Goal: Transaction & Acquisition: Book appointment/travel/reservation

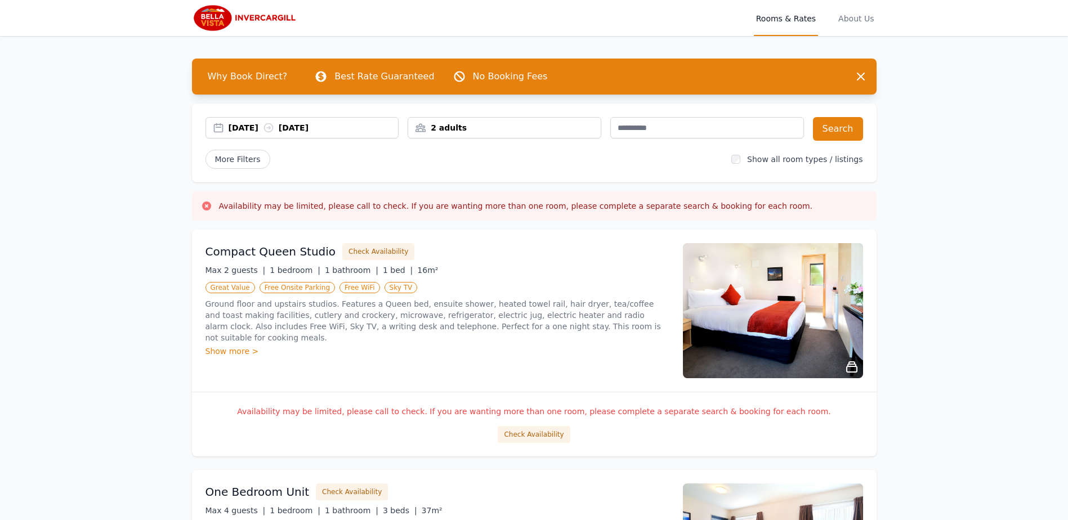
click at [240, 125] on div "[DATE] [DATE]" at bounding box center [314, 127] width 170 height 11
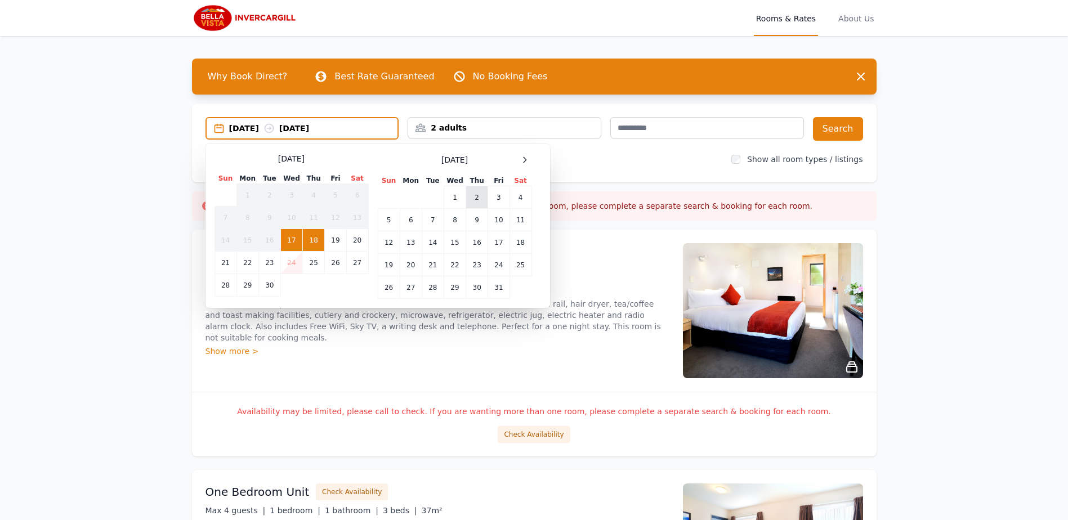
click at [474, 201] on td "2" at bounding box center [477, 197] width 22 height 23
click at [305, 130] on div "[DATE] --" at bounding box center [313, 128] width 169 height 11
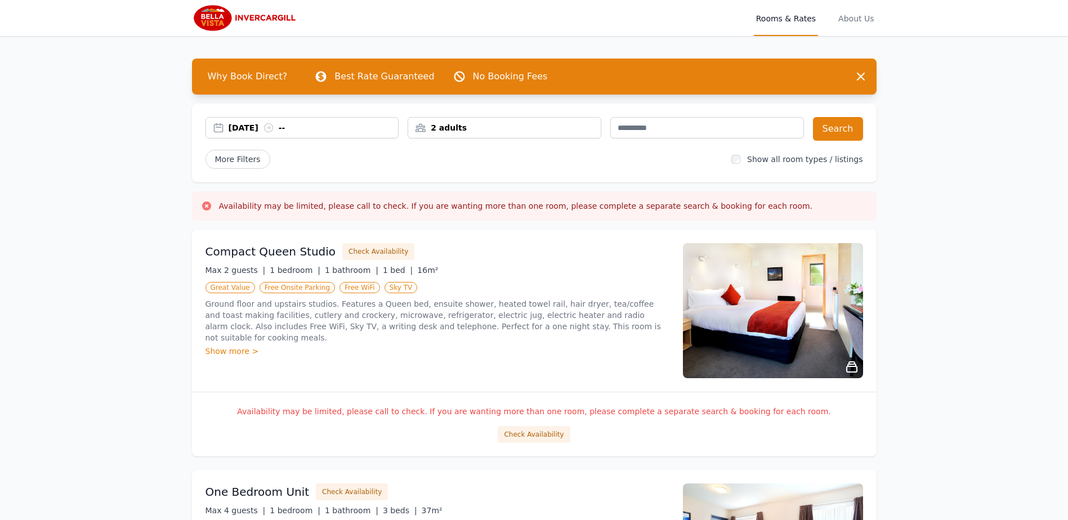
click at [305, 130] on div "[DATE] --" at bounding box center [314, 127] width 170 height 11
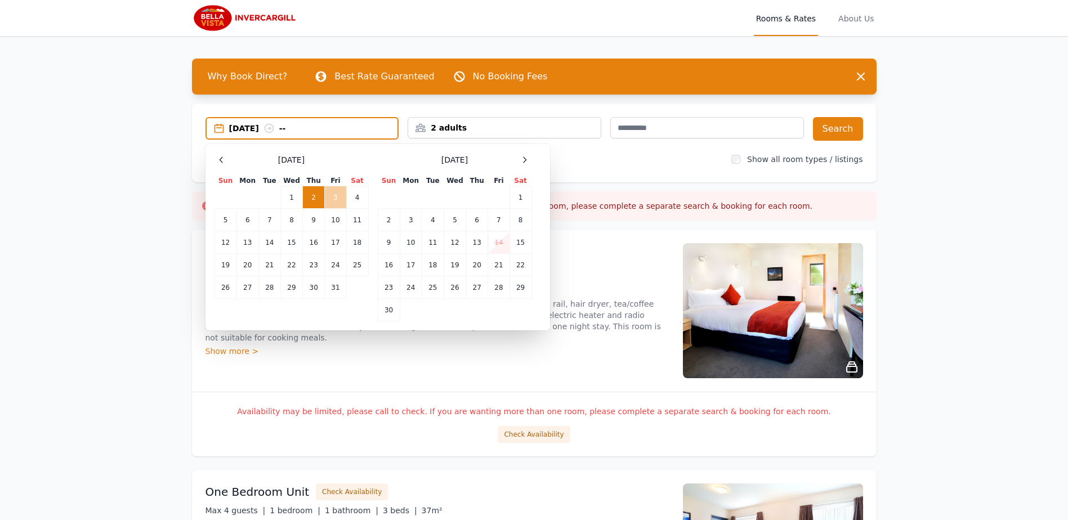
click at [328, 198] on td "3" at bounding box center [335, 197] width 21 height 23
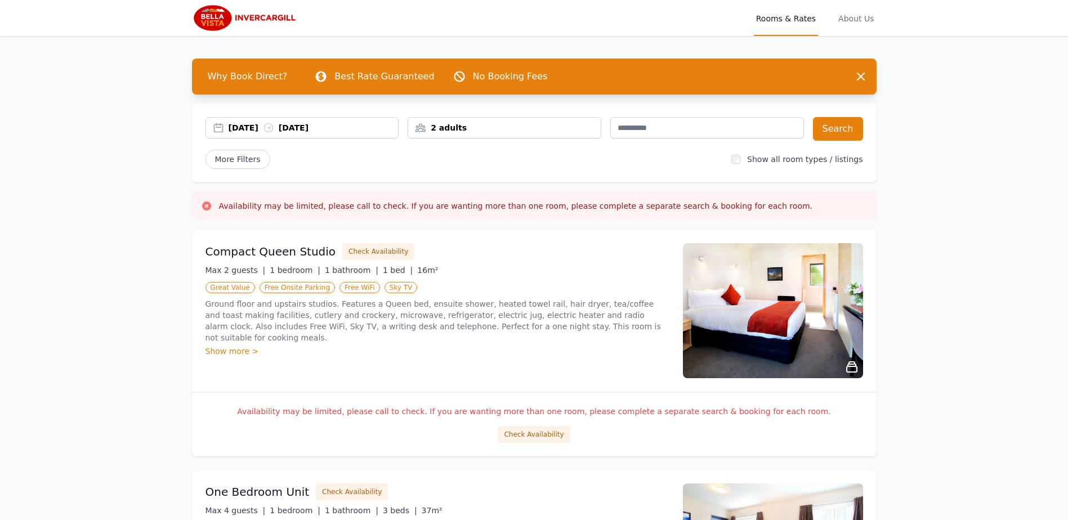
click at [453, 131] on div "2 adults" at bounding box center [504, 127] width 193 height 11
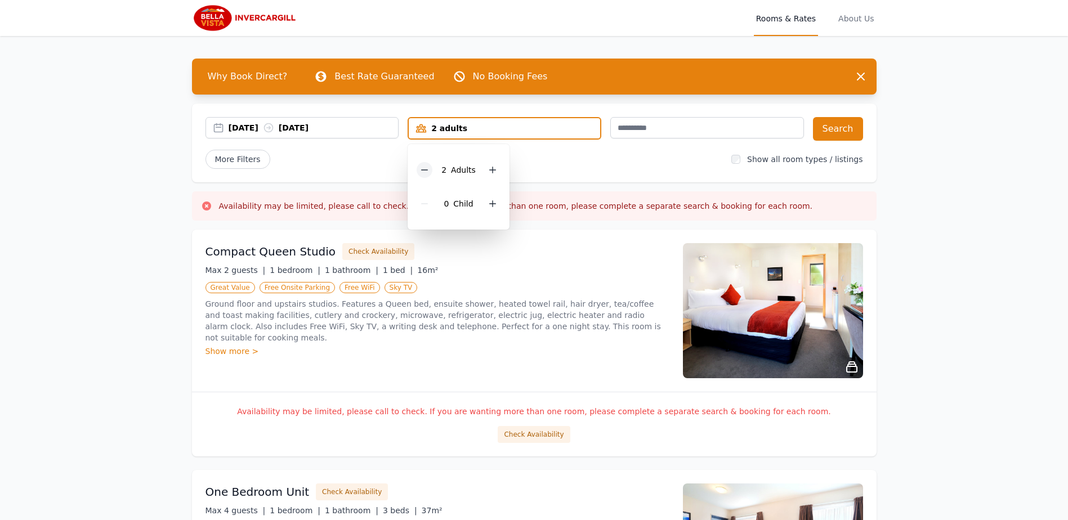
click at [423, 173] on icon at bounding box center [424, 170] width 9 height 9
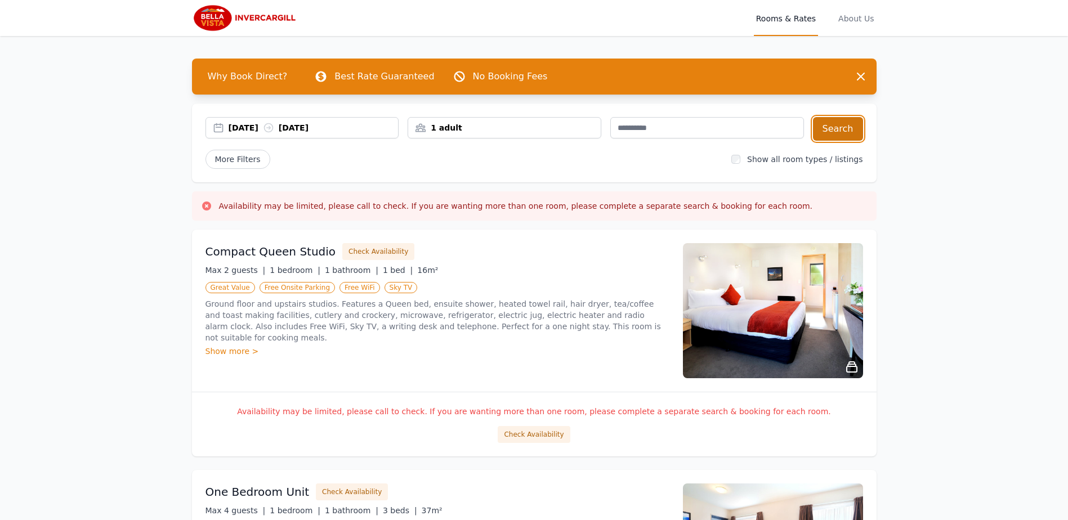
click at [833, 124] on button "Search" at bounding box center [838, 129] width 50 height 24
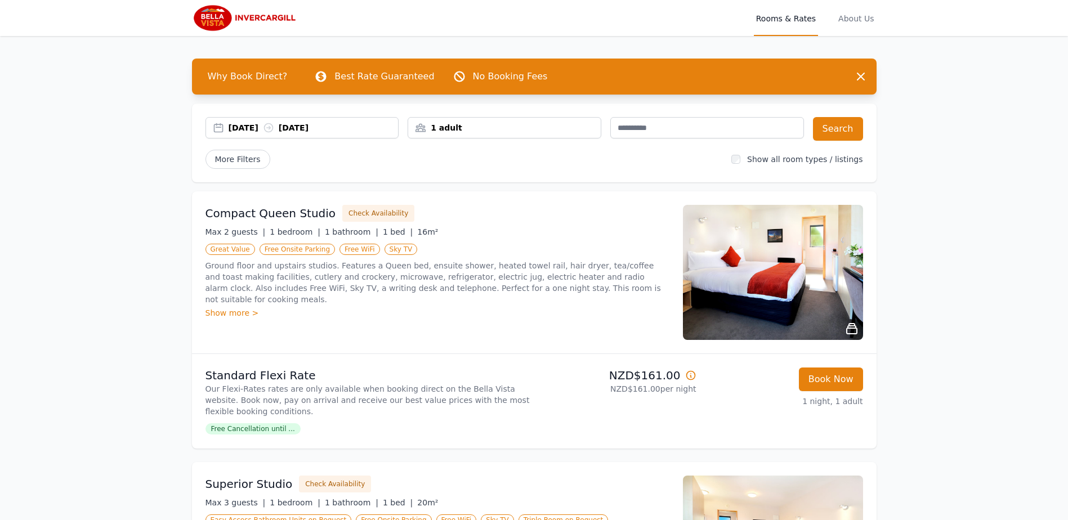
click at [254, 18] on img at bounding box center [246, 18] width 108 height 27
